Goal: Find specific page/section

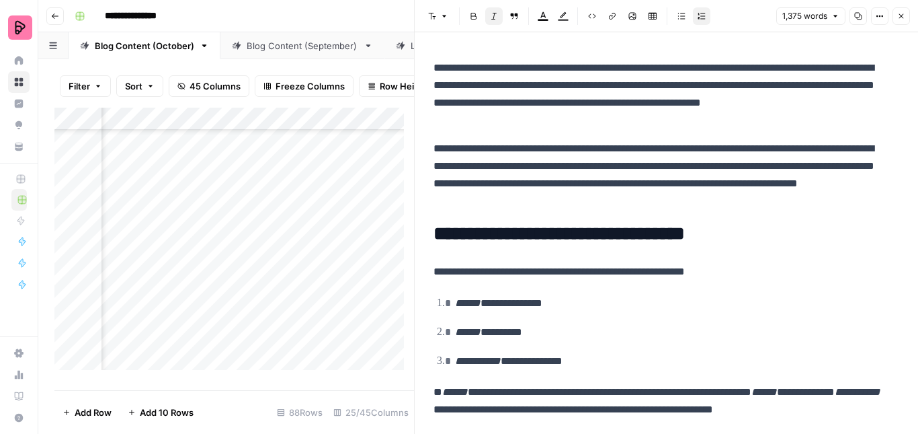
scroll to position [134, 0]
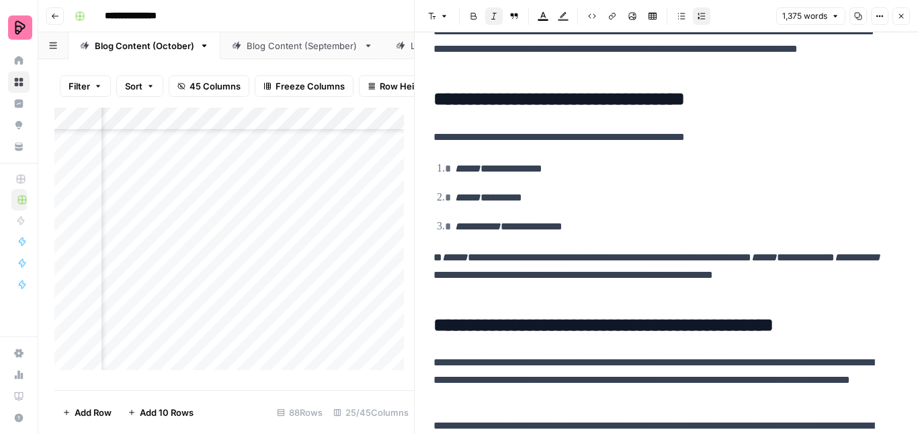
click at [898, 18] on icon "button" at bounding box center [902, 16] width 8 height 8
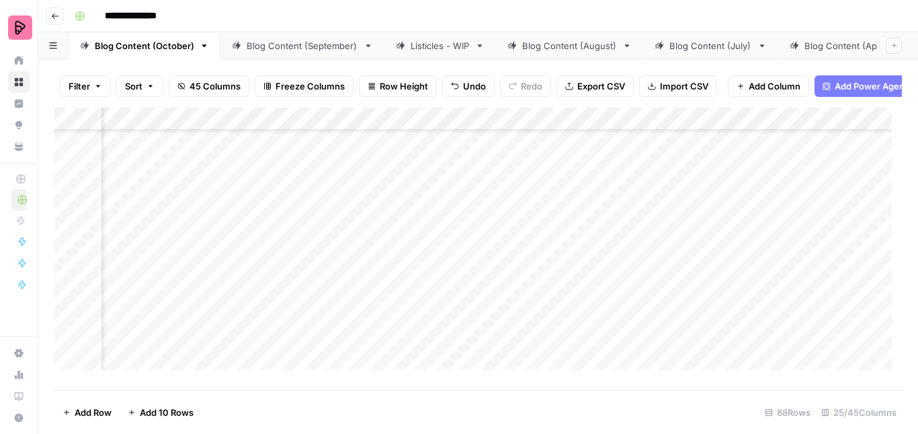
scroll to position [1191, 908]
